Goal: Transaction & Acquisition: Purchase product/service

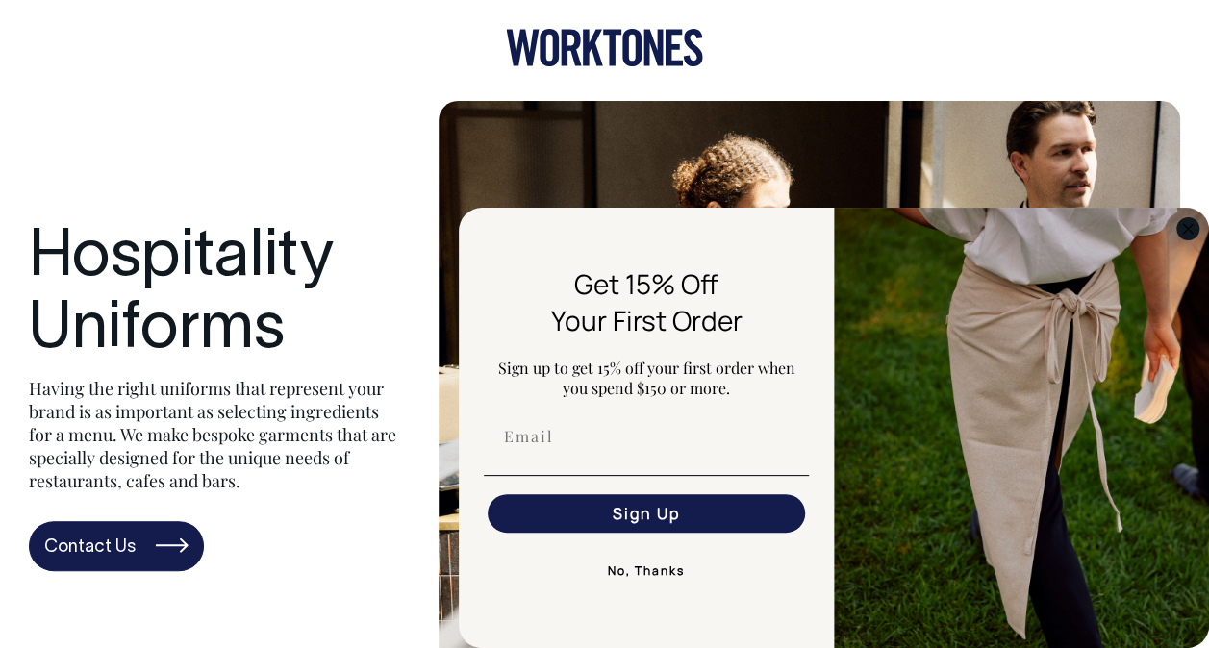
click at [1189, 227] on icon "Close dialog" at bounding box center [1188, 229] width 10 height 10
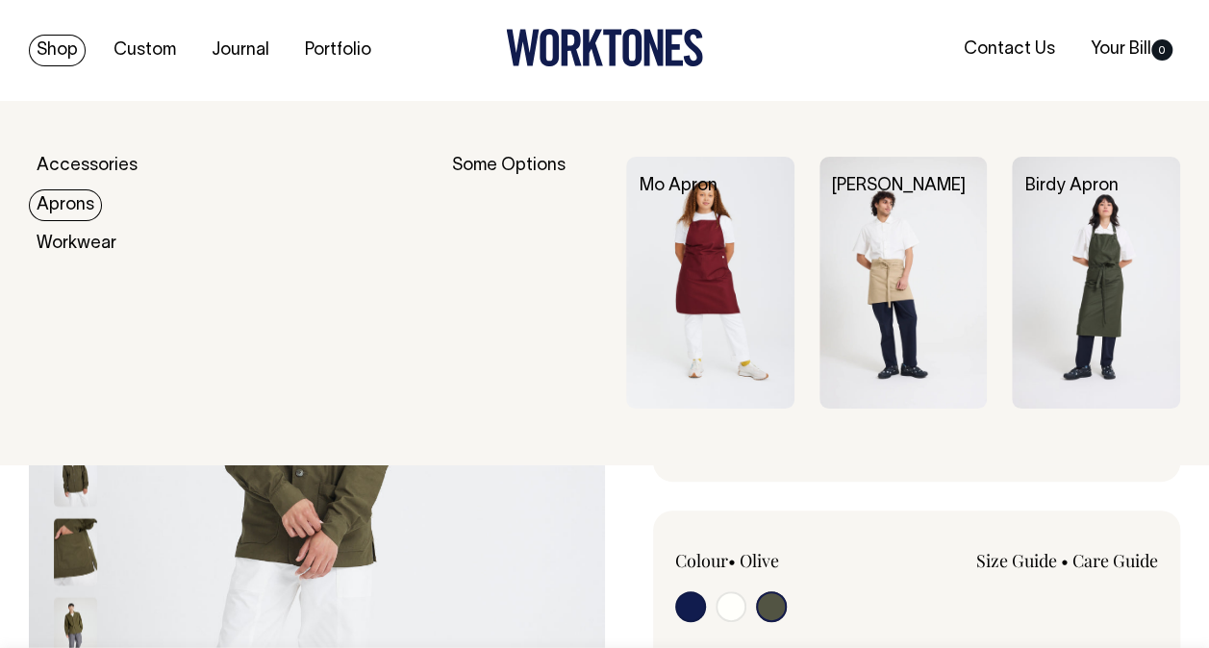
click at [66, 206] on link "Aprons" at bounding box center [65, 206] width 73 height 32
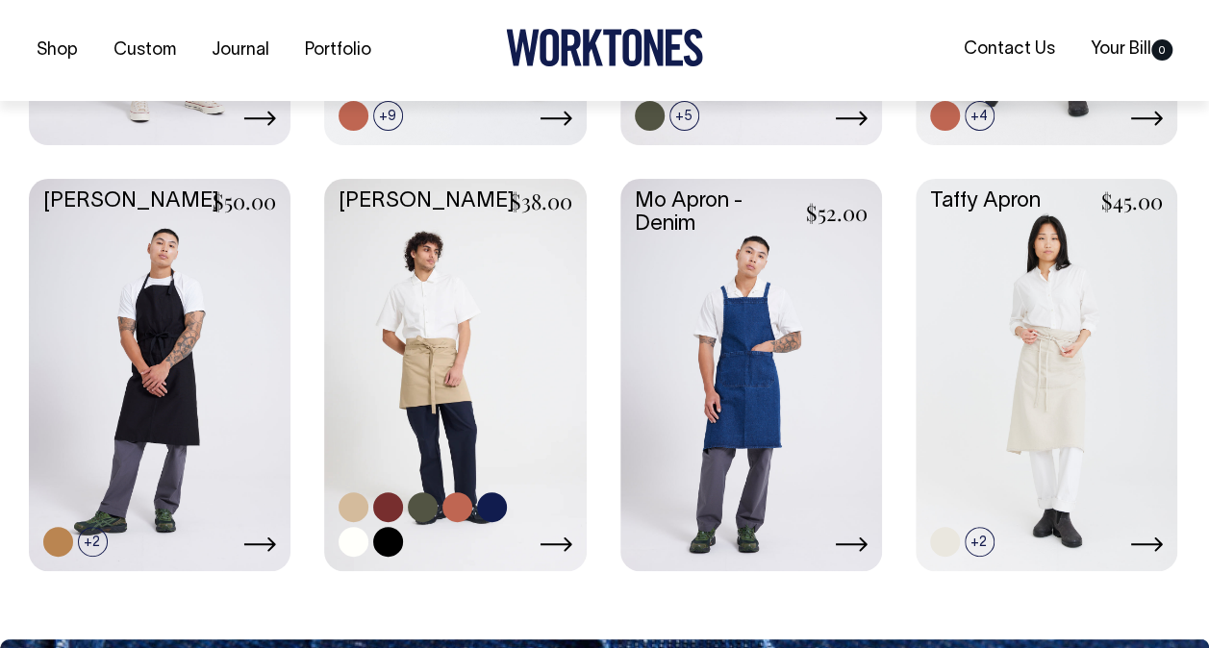
scroll to position [1337, 0]
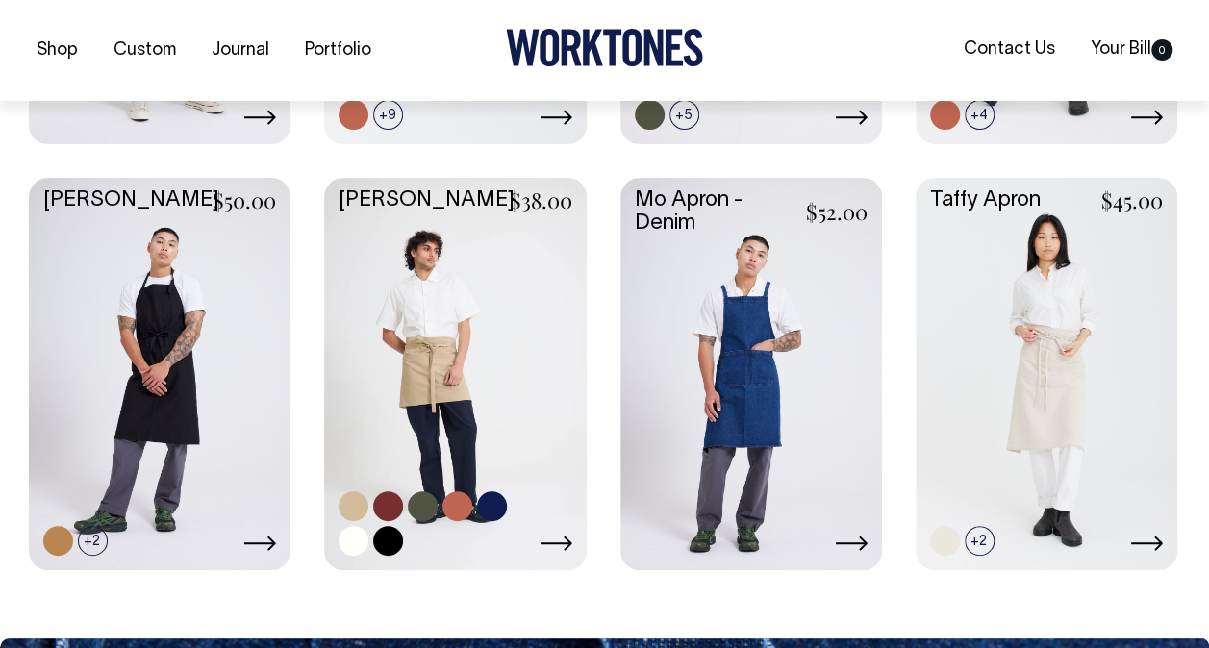
click at [356, 502] on link at bounding box center [354, 507] width 30 height 30
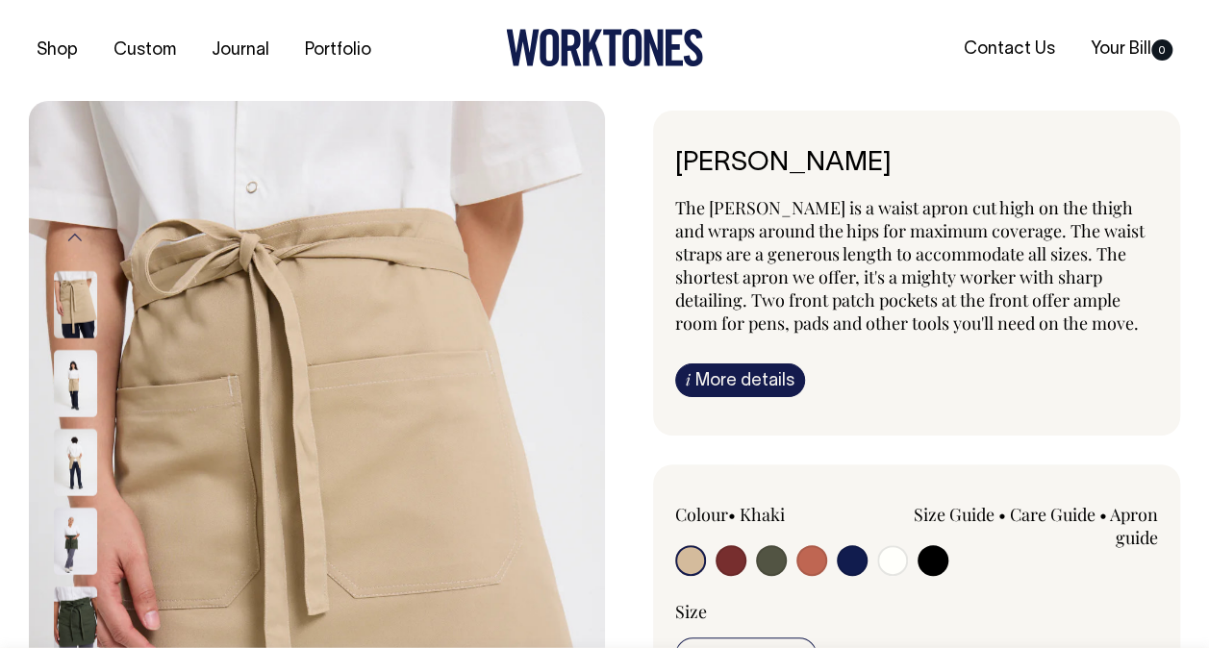
click at [723, 548] on input "radio" at bounding box center [731, 560] width 31 height 31
radio input "true"
select select "Burgundy"
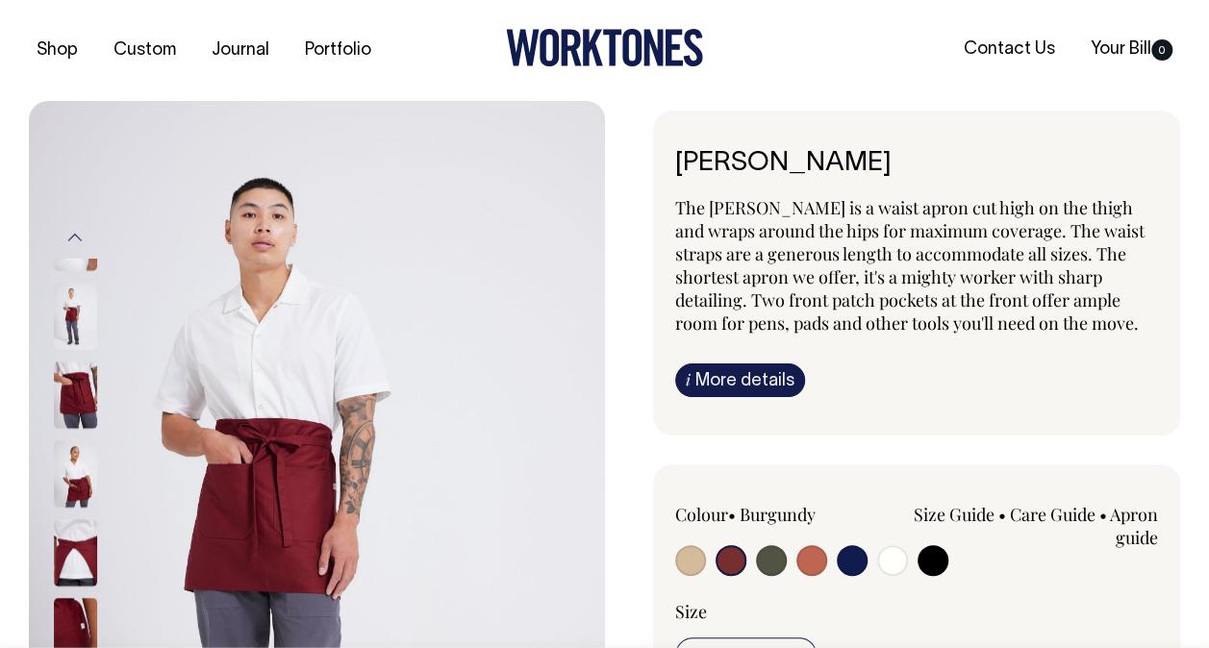
click at [817, 552] on input "radio" at bounding box center [812, 560] width 31 height 31
radio input "true"
select select "Rust"
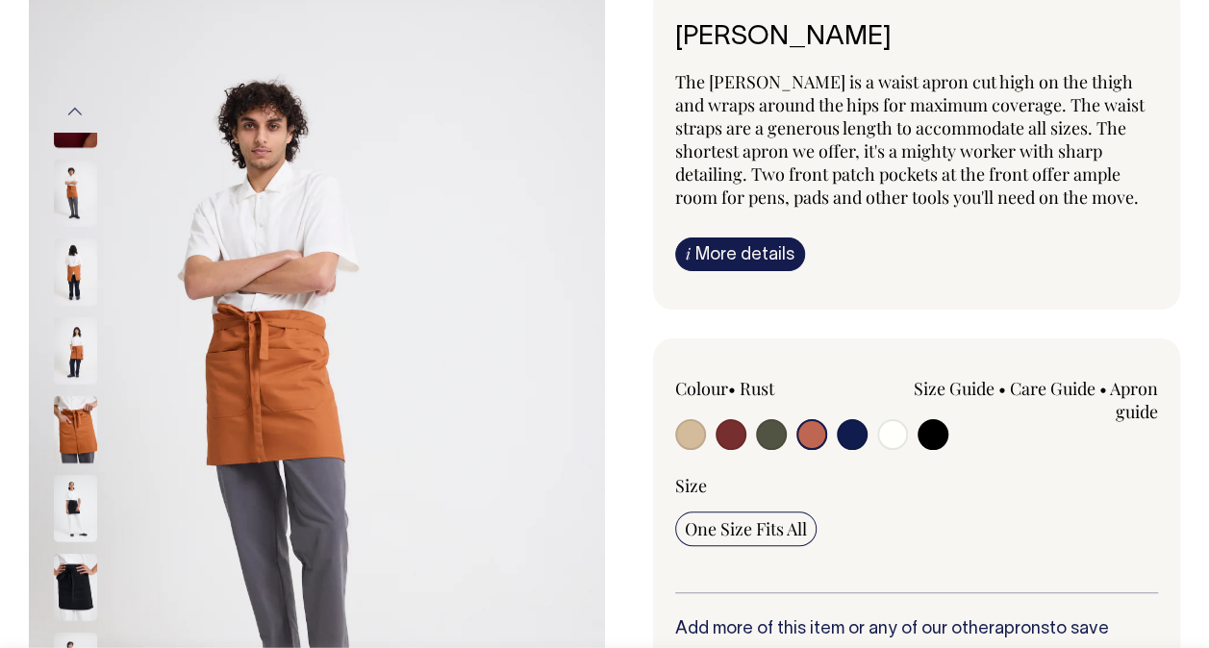
scroll to position [127, 0]
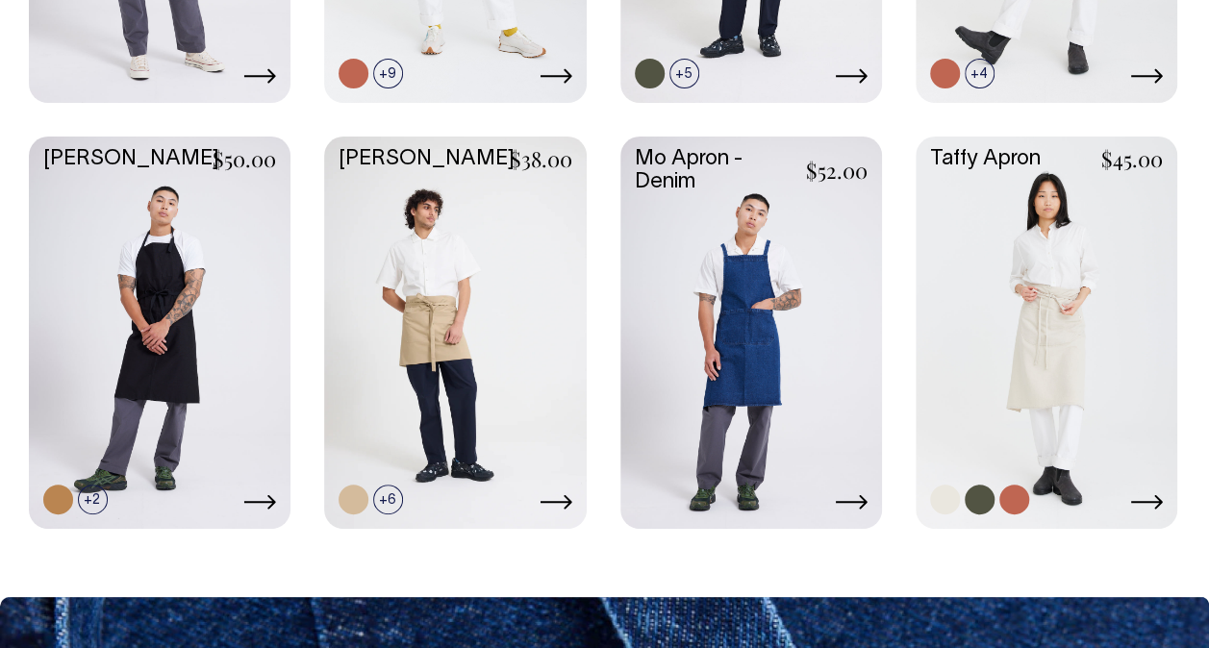
click at [1008, 404] on link at bounding box center [1047, 331] width 262 height 389
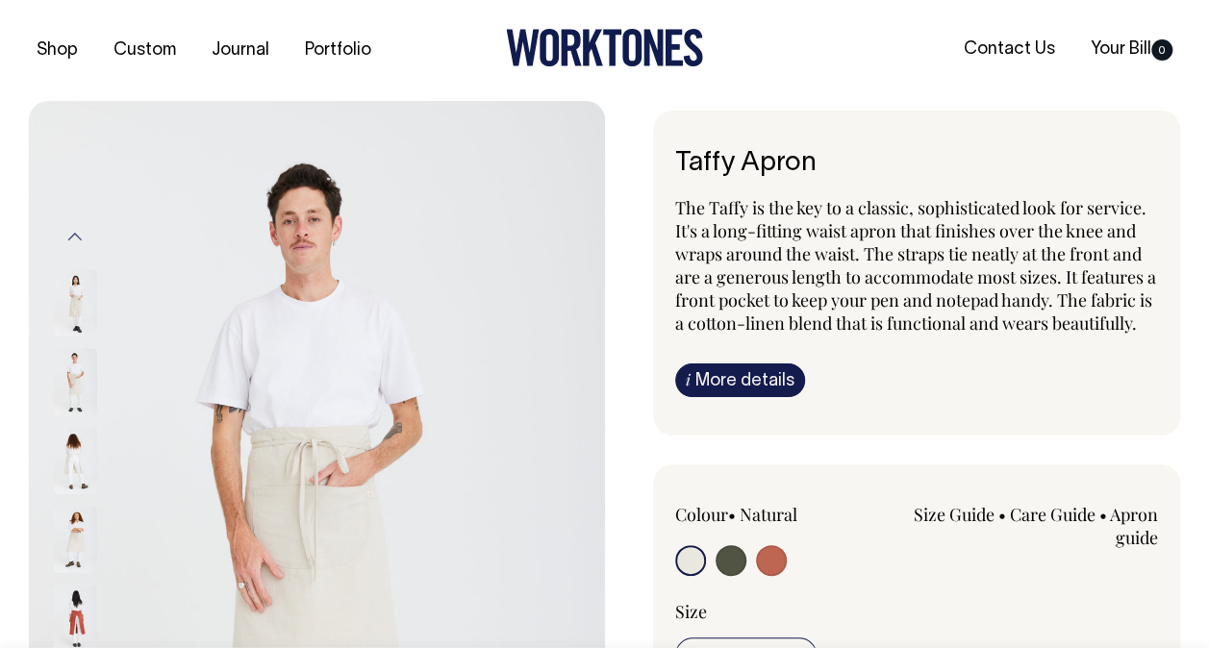
scroll to position [162, 0]
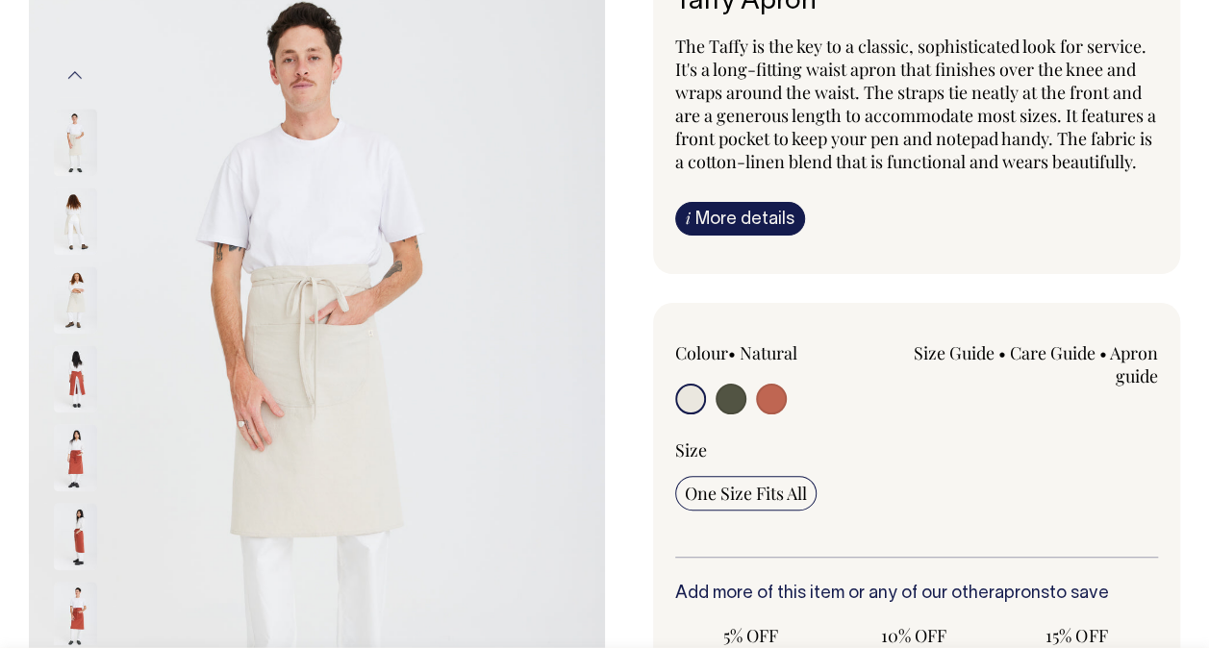
click at [731, 415] on input "radio" at bounding box center [731, 399] width 31 height 31
radio input "true"
select select "Olive"
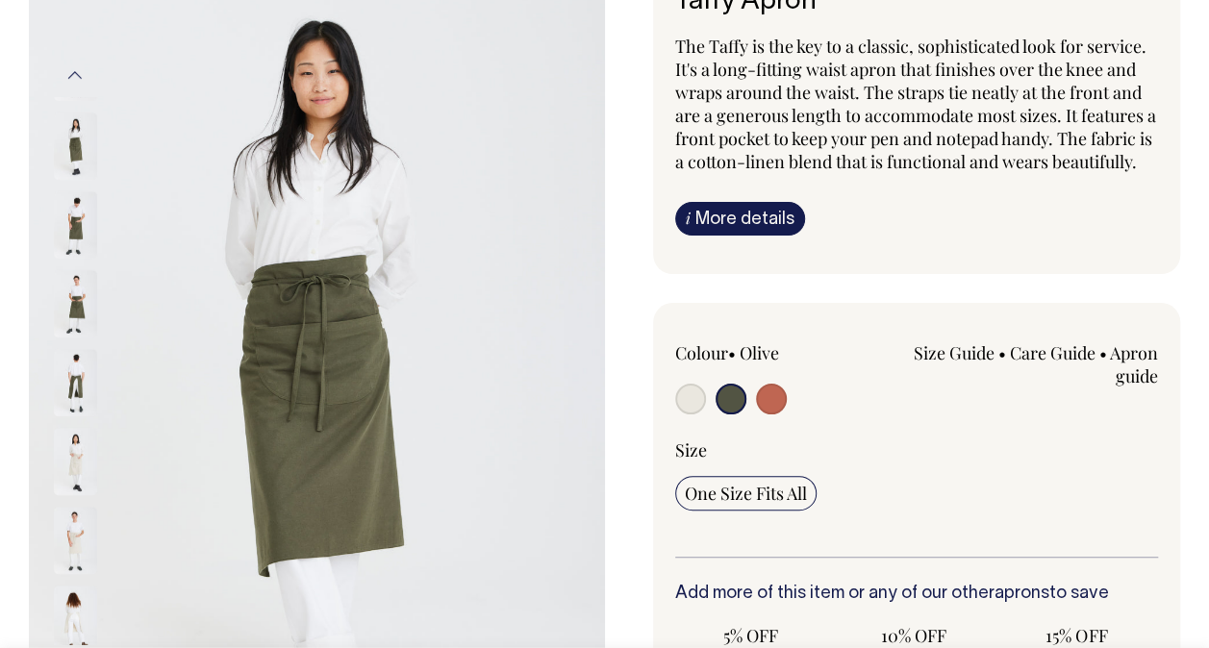
click at [781, 415] on input "radio" at bounding box center [771, 399] width 31 height 31
radio input "true"
select select "Rust"
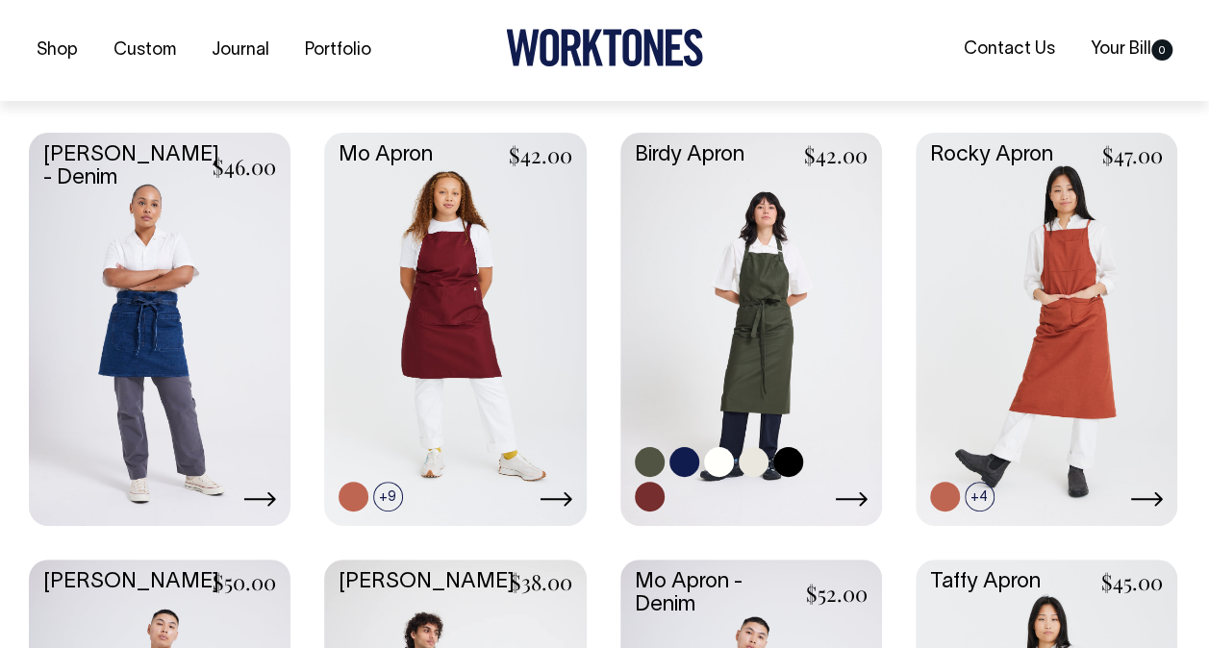
scroll to position [956, 0]
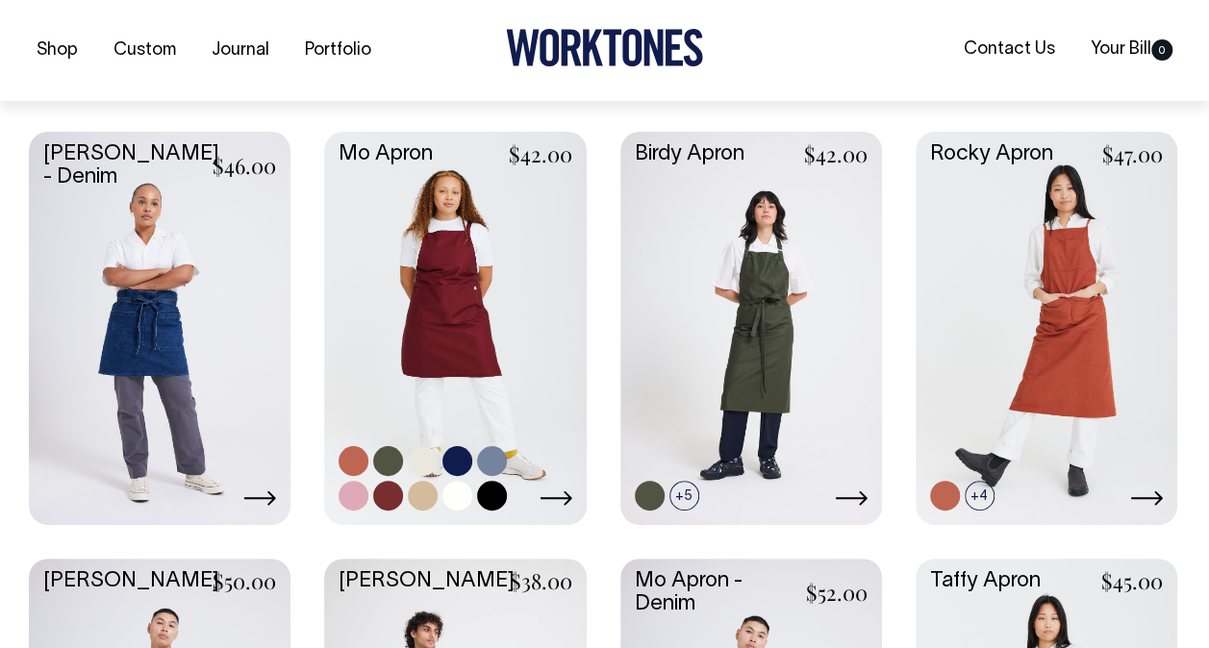
click at [416, 502] on link at bounding box center [423, 496] width 30 height 30
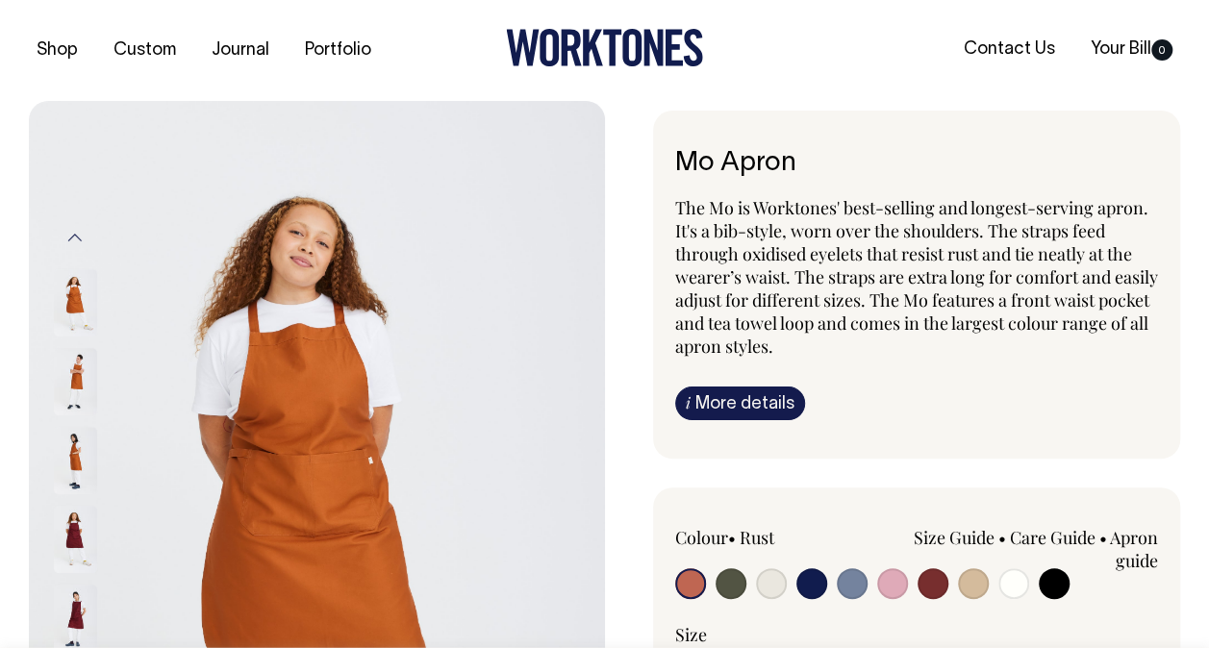
radio input "true"
select select "Khaki"
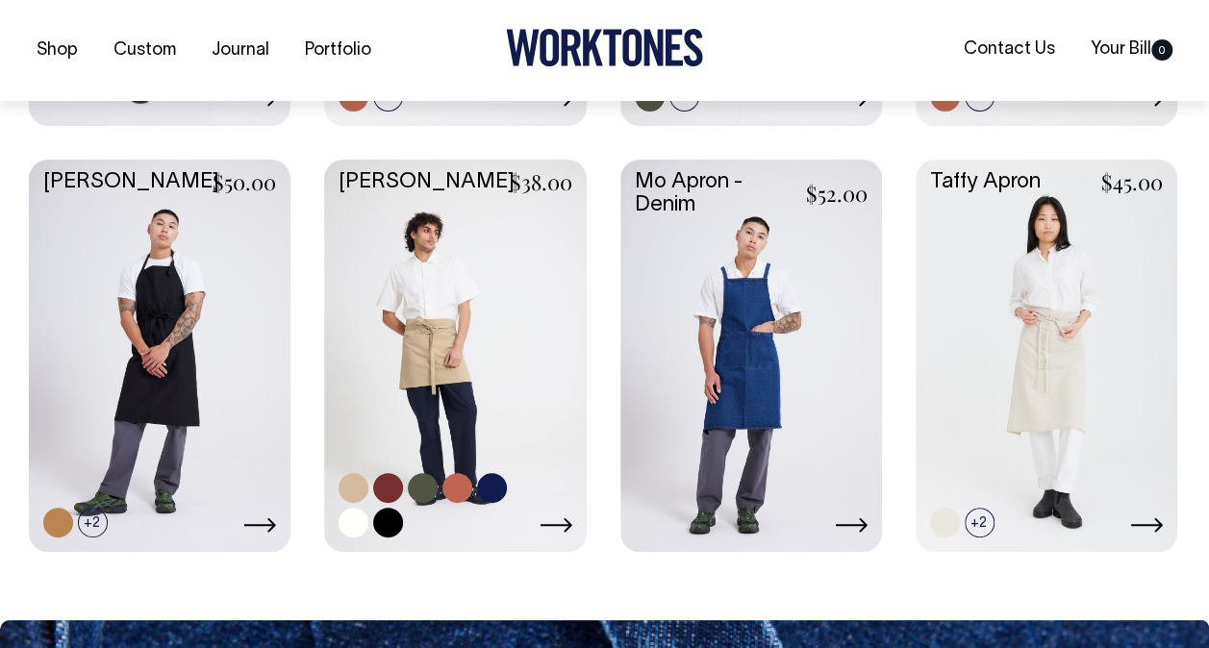
scroll to position [1356, 0]
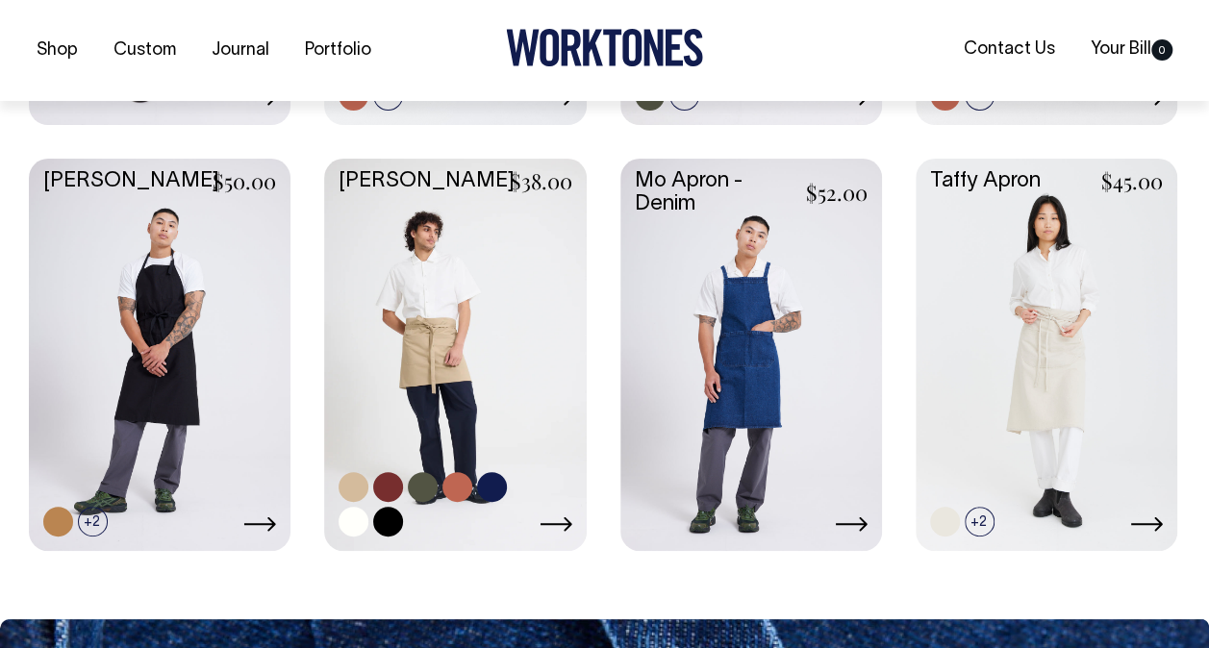
click at [430, 482] on link at bounding box center [423, 487] width 30 height 30
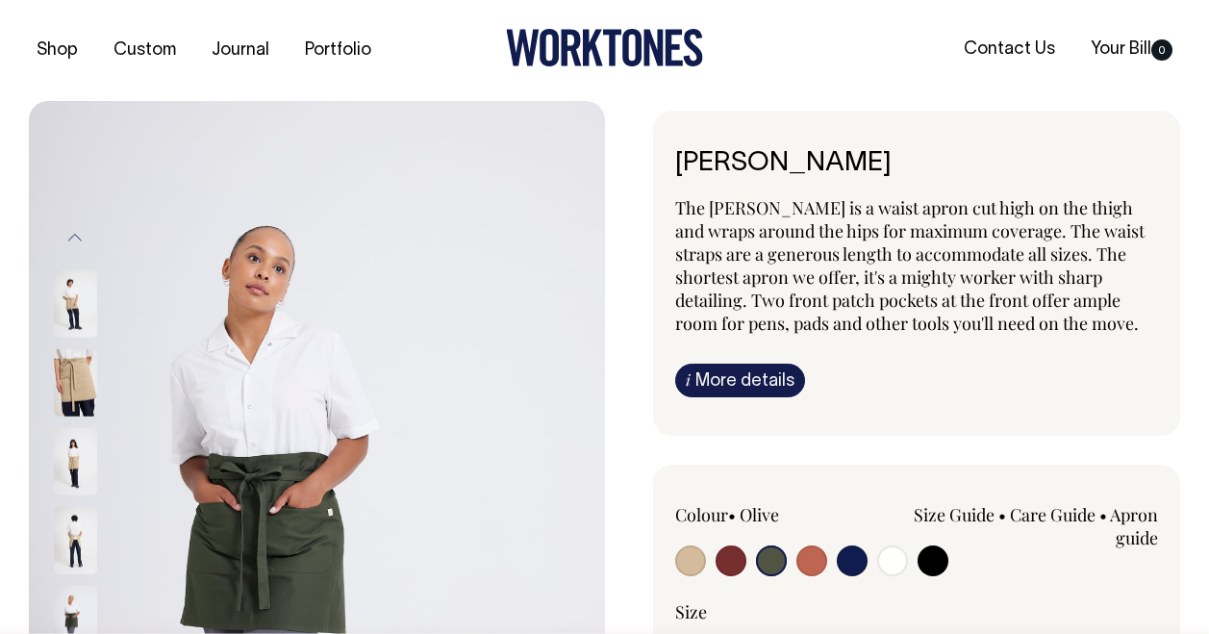
select select "Olive"
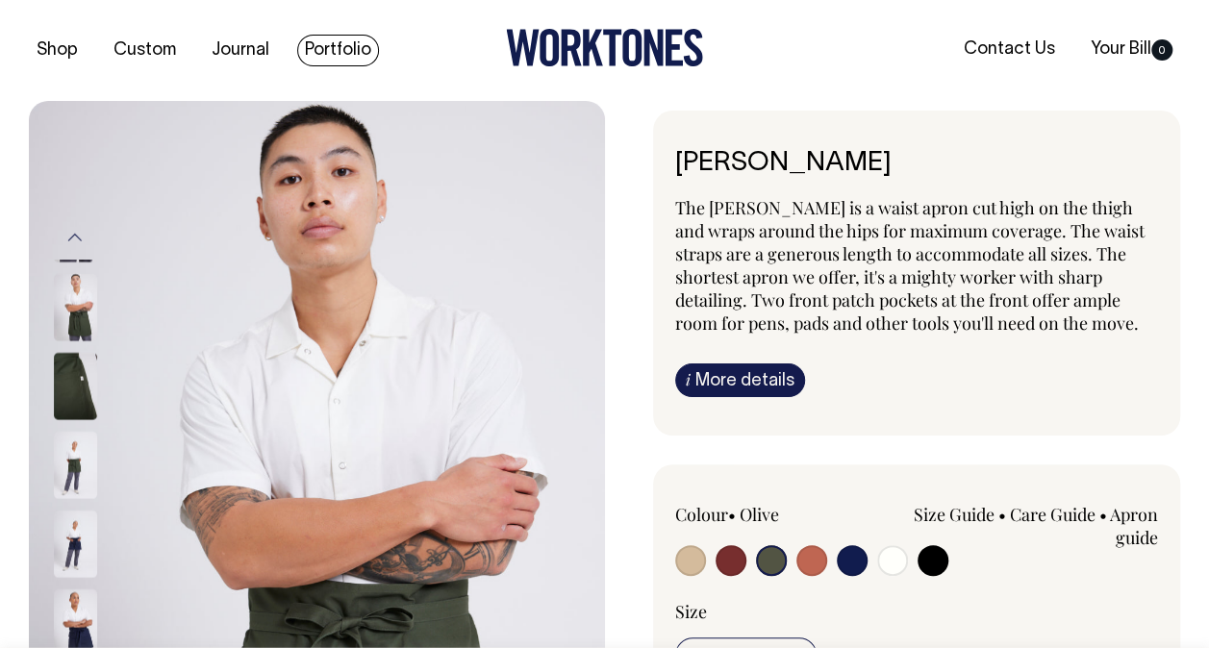
click at [337, 50] on link "Portfolio" at bounding box center [338, 51] width 82 height 32
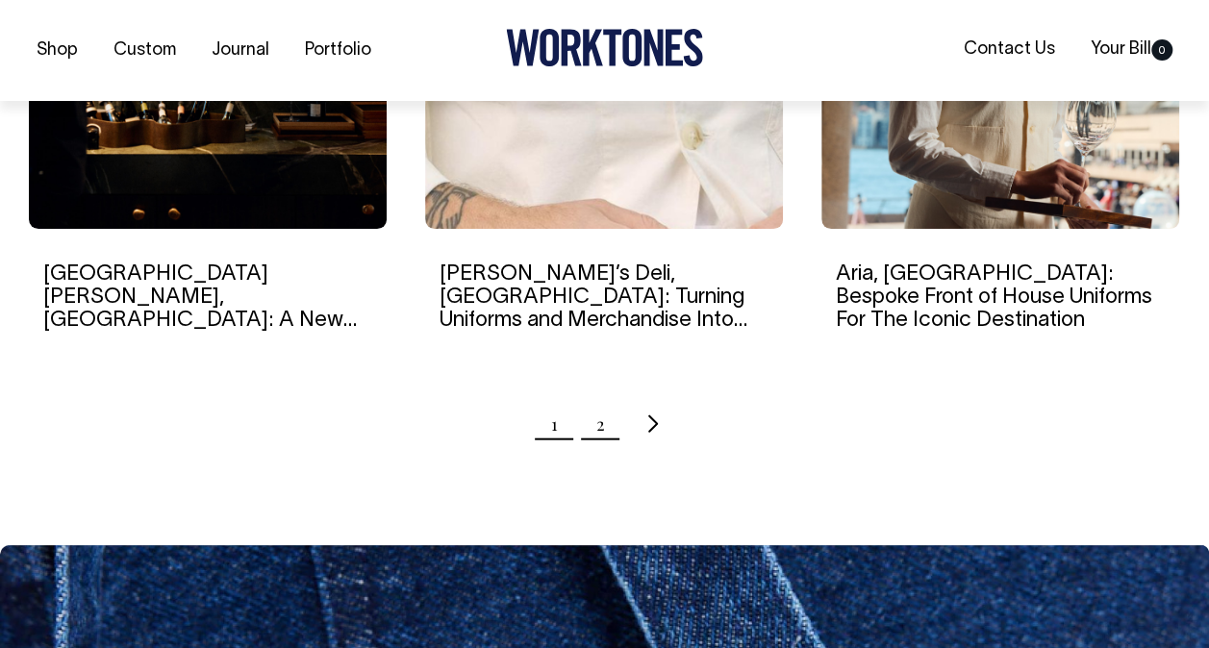
scroll to position [2058, 0]
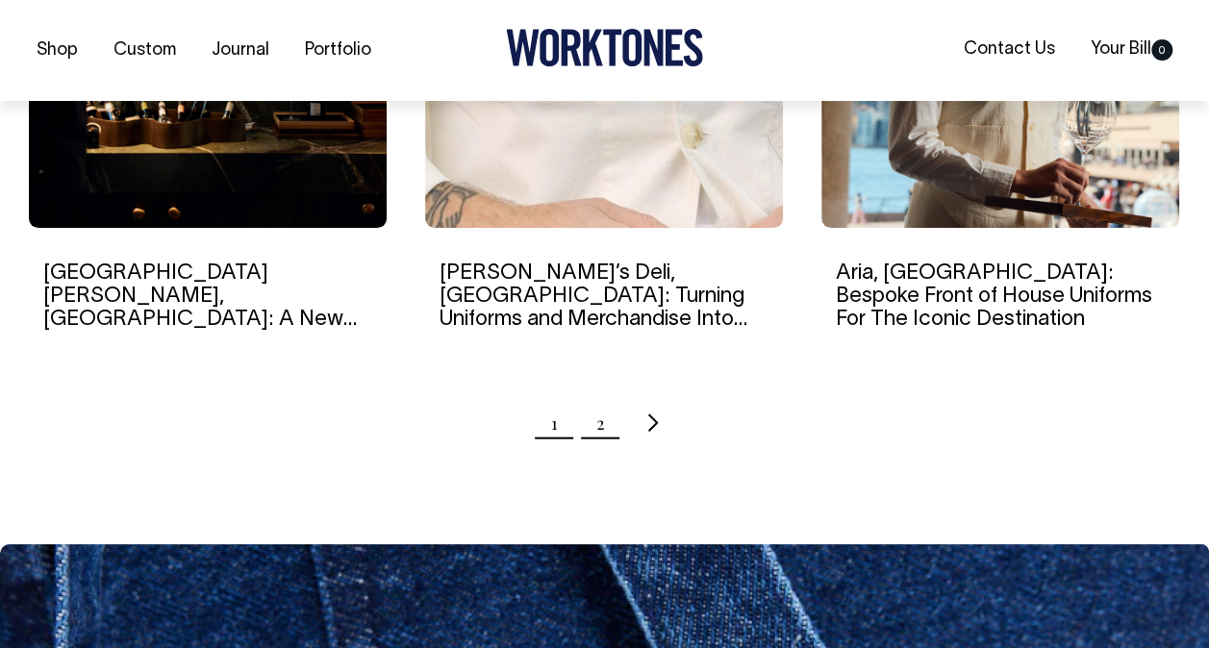
click at [601, 429] on link "2" at bounding box center [600, 423] width 9 height 48
